Goal: Information Seeking & Learning: Check status

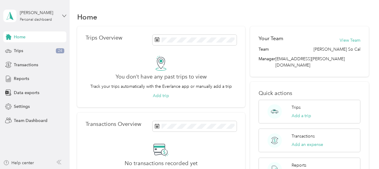
click at [64, 16] on icon at bounding box center [64, 16] width 4 height 4
click at [38, 54] on div "Team dashboard Personal dashboard Log out" at bounding box center [84, 63] width 152 height 38
click at [63, 17] on icon at bounding box center [64, 16] width 4 height 4
click at [40, 51] on div "Team dashboard" at bounding box center [25, 49] width 32 height 6
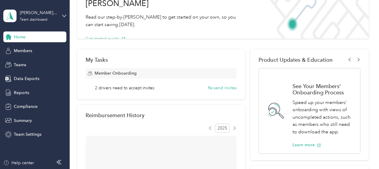
scroll to position [90, 0]
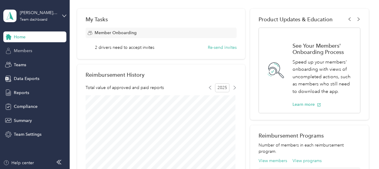
click at [32, 49] on div "Members" at bounding box center [34, 51] width 63 height 11
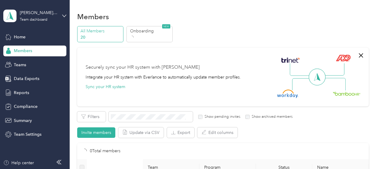
scroll to position [90, 0]
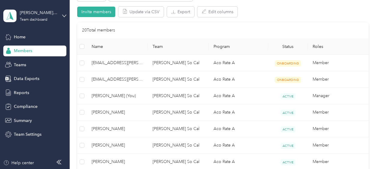
scroll to position [180, 0]
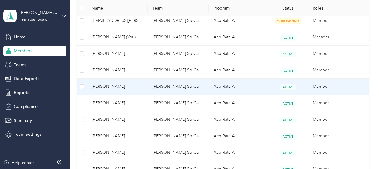
click at [123, 83] on span "[PERSON_NAME]" at bounding box center [117, 86] width 51 height 7
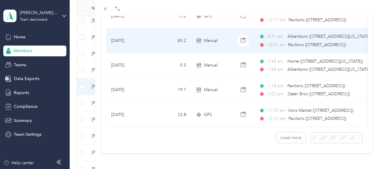
scroll to position [595, 0]
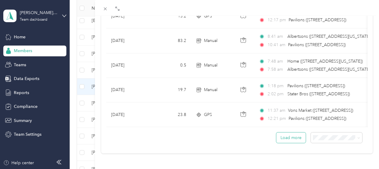
click at [290, 133] on button "Load more" at bounding box center [290, 138] width 29 height 11
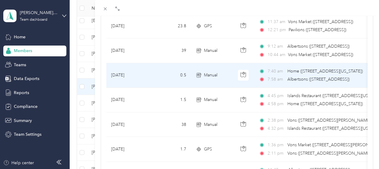
scroll to position [685, 0]
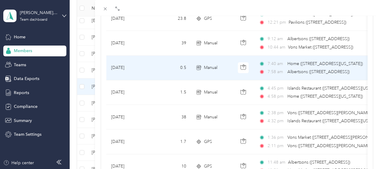
click at [304, 71] on span "Albertsons ([STREET_ADDRESS])" at bounding box center [318, 71] width 62 height 5
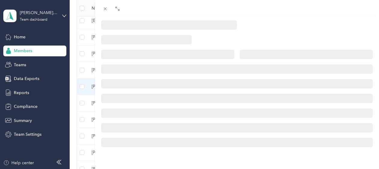
scroll to position [177, 0]
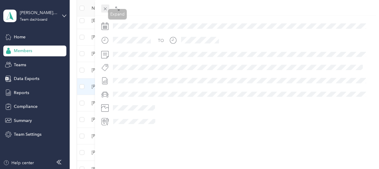
click at [105, 6] on span at bounding box center [105, 9] width 8 height 8
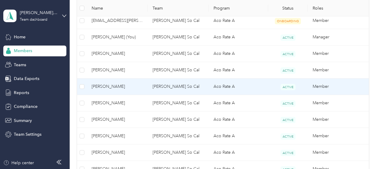
click at [116, 86] on span "[PERSON_NAME]" at bounding box center [117, 86] width 51 height 7
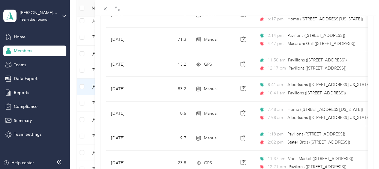
scroll to position [595, 0]
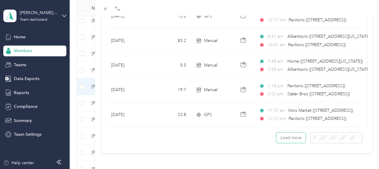
drag, startPoint x: 284, startPoint y: 131, endPoint x: 308, endPoint y: 116, distance: 28.2
click at [283, 133] on button "Load more" at bounding box center [290, 138] width 29 height 11
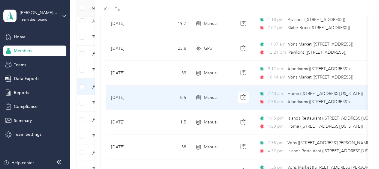
scroll to position [715, 0]
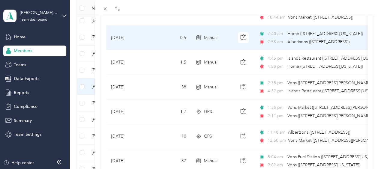
click at [308, 39] on span "Albertsons ([STREET_ADDRESS])" at bounding box center [318, 41] width 62 height 5
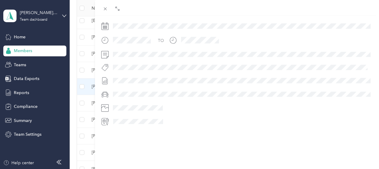
scroll to position [177, 0]
click at [104, 9] on icon at bounding box center [105, 8] width 5 height 5
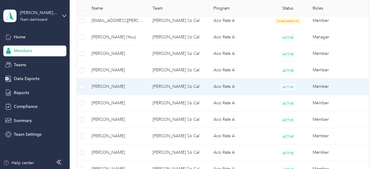
click at [119, 84] on span "[PERSON_NAME]" at bounding box center [117, 86] width 51 height 7
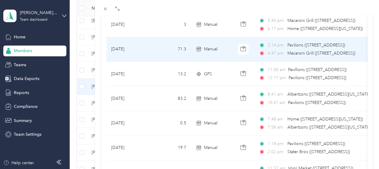
scroll to position [570, 0]
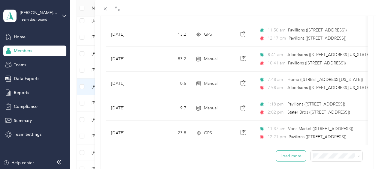
click at [290, 155] on button "Load more" at bounding box center [290, 156] width 29 height 11
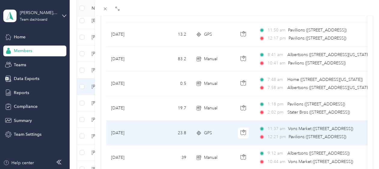
scroll to position [691, 0]
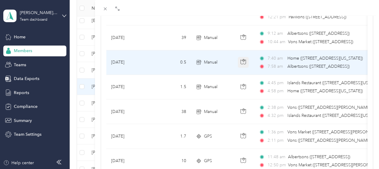
click at [244, 59] on icon "button" at bounding box center [244, 60] width 2 height 3
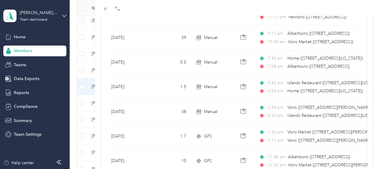
click at [374, 58] on div "Trips Date Mileage (mi) Track Method Map Locations Mileage value Purpose [DATE]…" at bounding box center [237, 14] width 284 height 1310
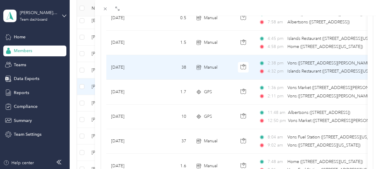
scroll to position [730, 0]
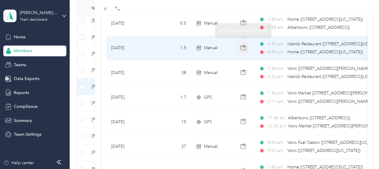
click at [243, 45] on icon "button" at bounding box center [243, 47] width 5 height 5
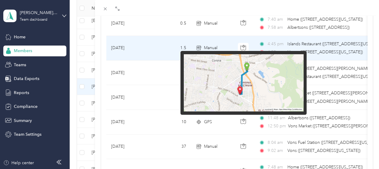
click at [240, 89] on img at bounding box center [244, 83] width 120 height 58
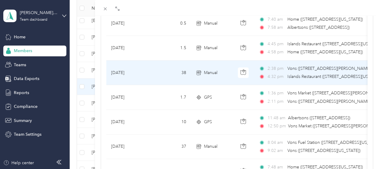
drag, startPoint x: 318, startPoint y: 61, endPoint x: 382, endPoint y: 57, distance: 63.5
click at [319, 61] on td "2:38 pm Vons ([STREET_ADDRESS][PERSON_NAME][US_STATE]) 4:32 pm Islands Restaura…" at bounding box center [323, 73] width 138 height 25
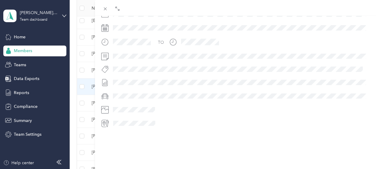
scroll to position [177, 0]
click at [107, 10] on icon at bounding box center [105, 8] width 5 height 5
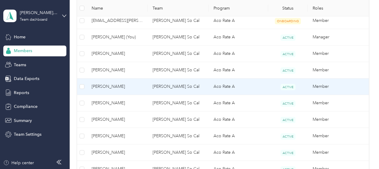
click at [99, 86] on span "[PERSON_NAME]" at bounding box center [117, 86] width 51 height 7
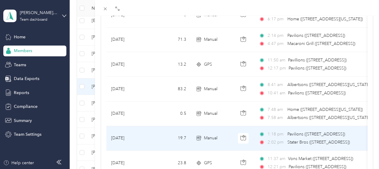
scroll to position [595, 0]
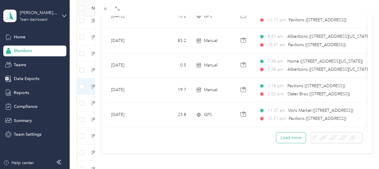
click at [285, 133] on button "Load more" at bounding box center [290, 138] width 29 height 11
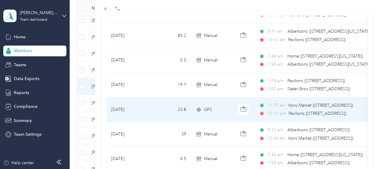
scroll to position [565, 0]
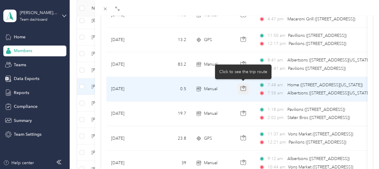
click at [240, 86] on button "button" at bounding box center [243, 89] width 11 height 11
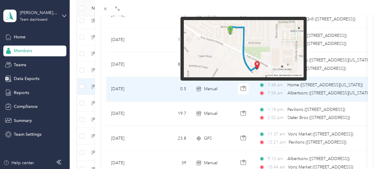
click at [257, 67] on img at bounding box center [244, 49] width 120 height 58
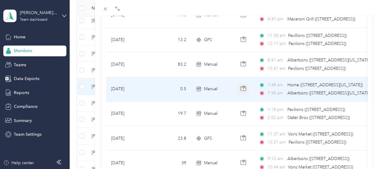
click at [243, 86] on icon "button" at bounding box center [244, 87] width 2 height 3
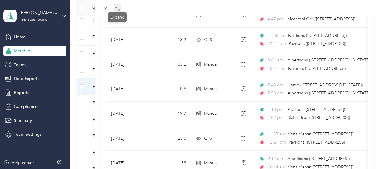
click at [118, 9] on icon at bounding box center [117, 8] width 5 height 5
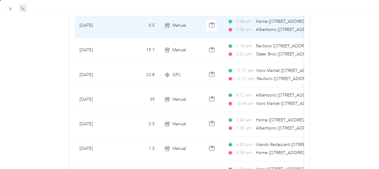
scroll to position [657, 0]
